Goal: Task Accomplishment & Management: Manage account settings

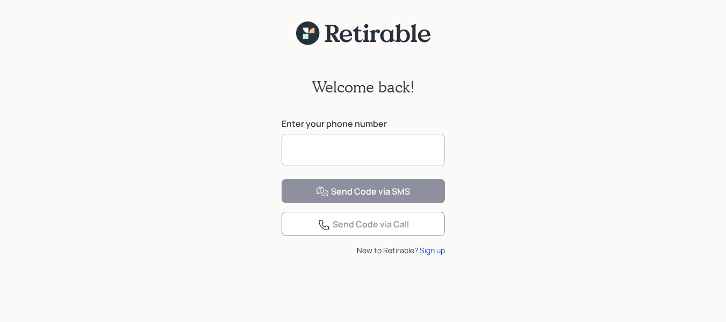
click at [343, 146] on input at bounding box center [362, 150] width 163 height 32
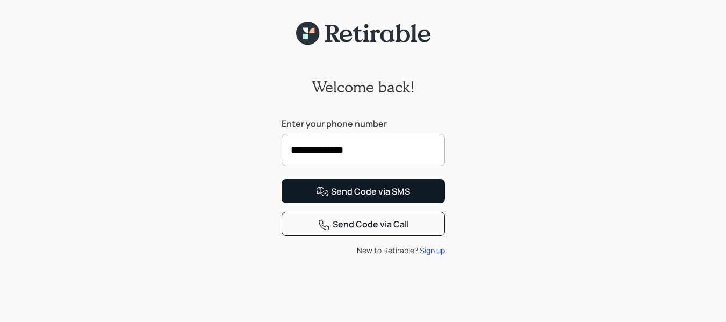
type input "**********"
click at [342, 198] on div "Send Code via SMS" at bounding box center [363, 191] width 94 height 13
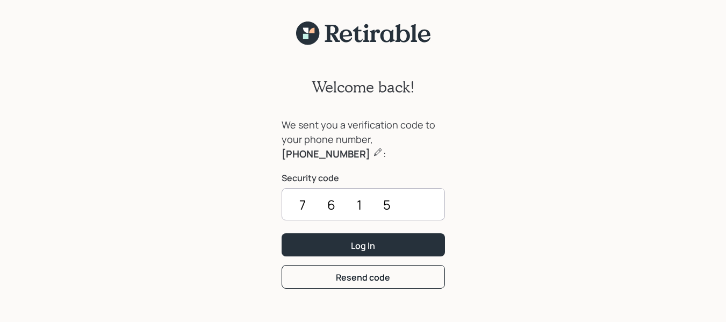
type input "7615"
click at [281, 233] on button "Log In" at bounding box center [362, 244] width 163 height 23
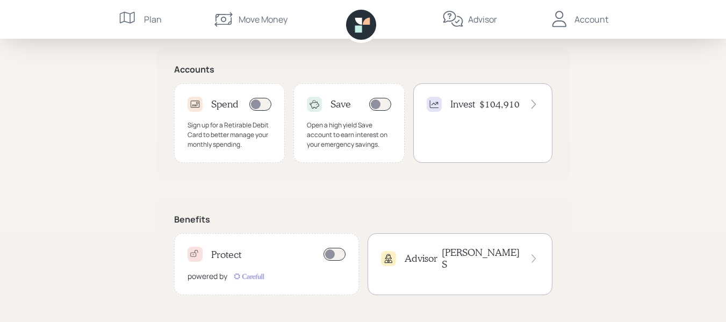
scroll to position [344, 0]
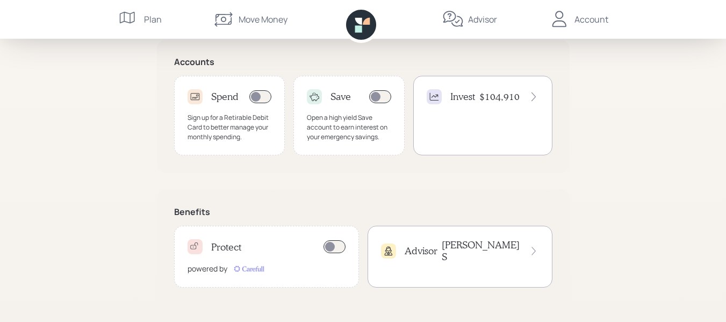
click at [411, 245] on h4 "Advisor" at bounding box center [420, 251] width 33 height 12
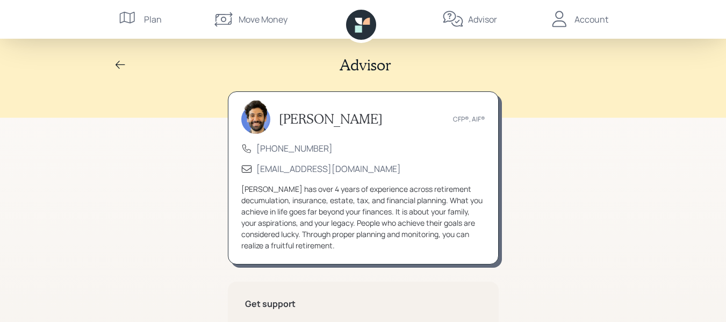
click at [119, 64] on icon at bounding box center [120, 65] width 13 height 13
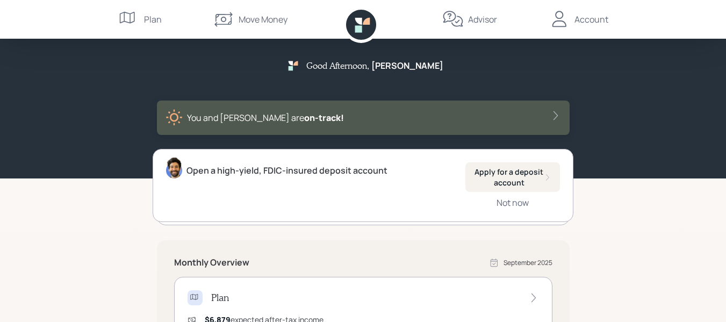
click at [576, 17] on div "Account" at bounding box center [591, 19] width 34 height 13
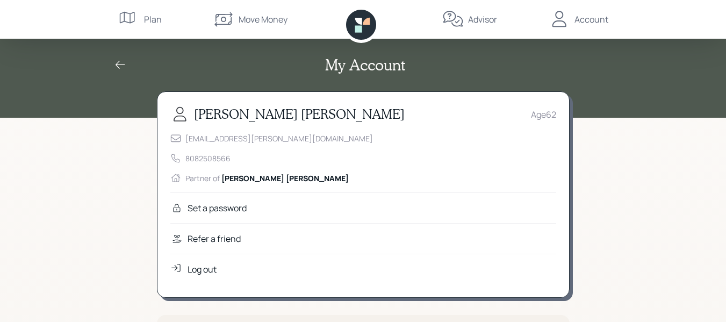
click at [179, 269] on icon at bounding box center [176, 269] width 13 height 11
